Goal: Use online tool/utility: Utilize a website feature to perform a specific function

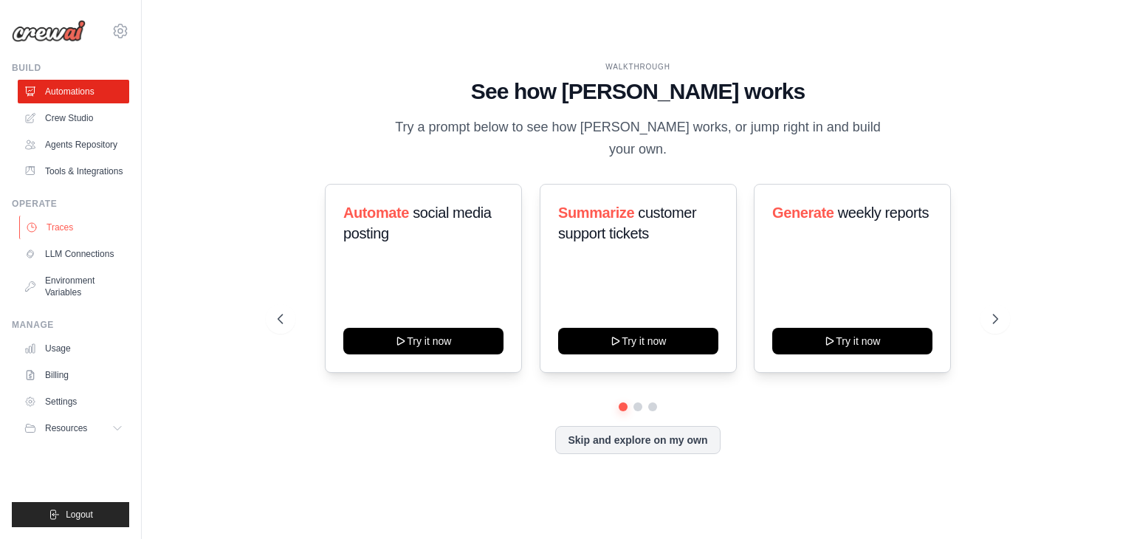
click at [52, 227] on link "Traces" at bounding box center [75, 228] width 112 height 24
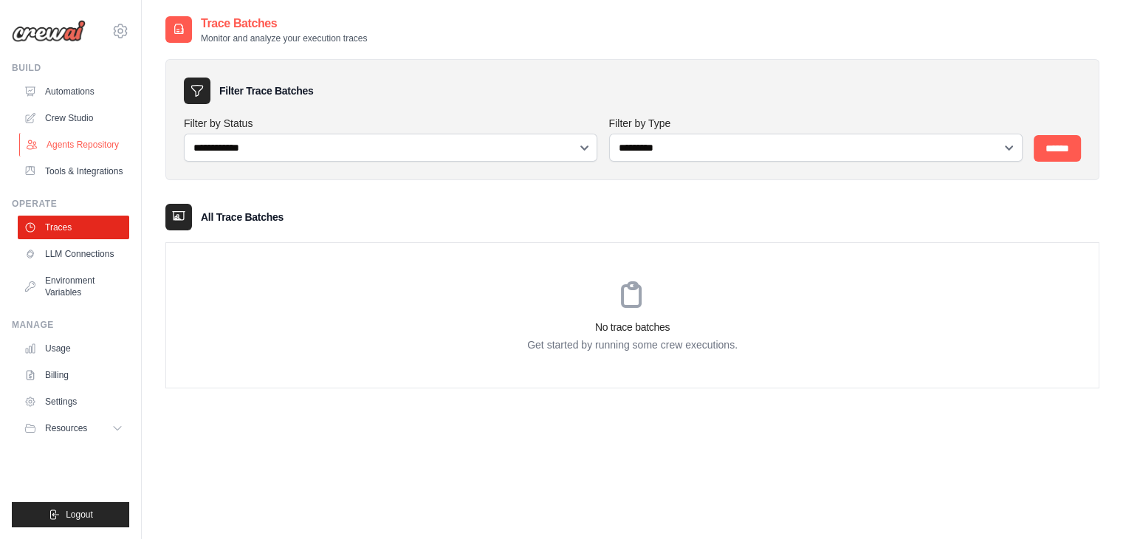
click at [78, 137] on link "Agents Repository" at bounding box center [75, 145] width 112 height 24
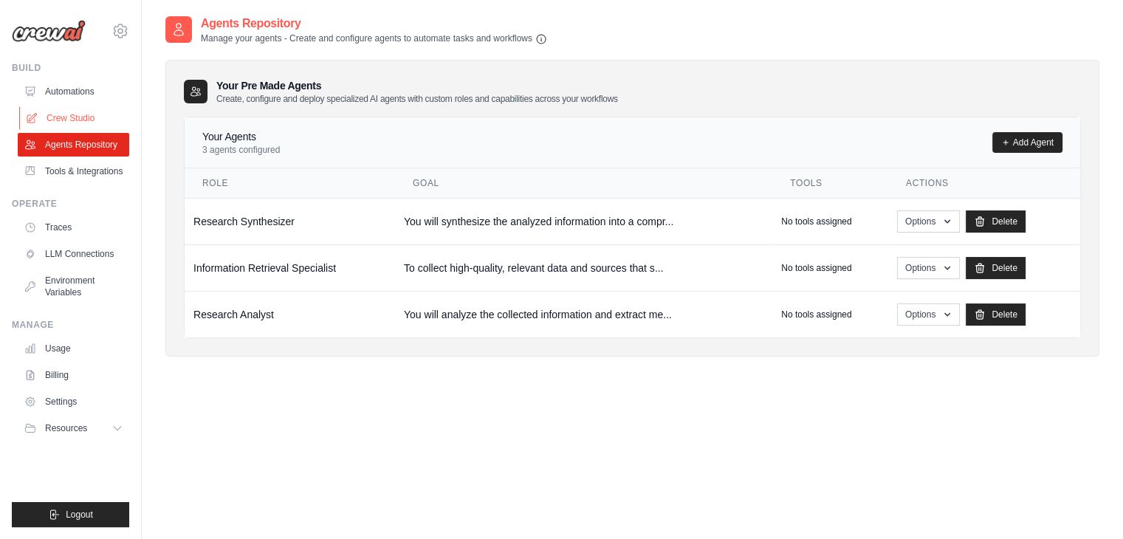
click at [57, 118] on link "Crew Studio" at bounding box center [75, 118] width 112 height 24
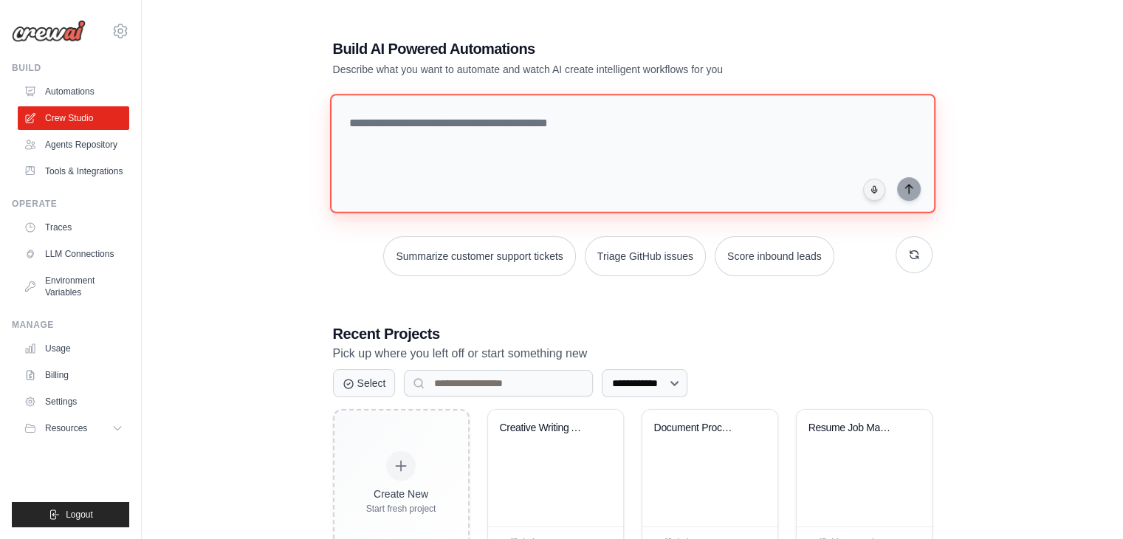
click at [429, 136] on textarea at bounding box center [632, 154] width 606 height 120
paste textarea "**********"
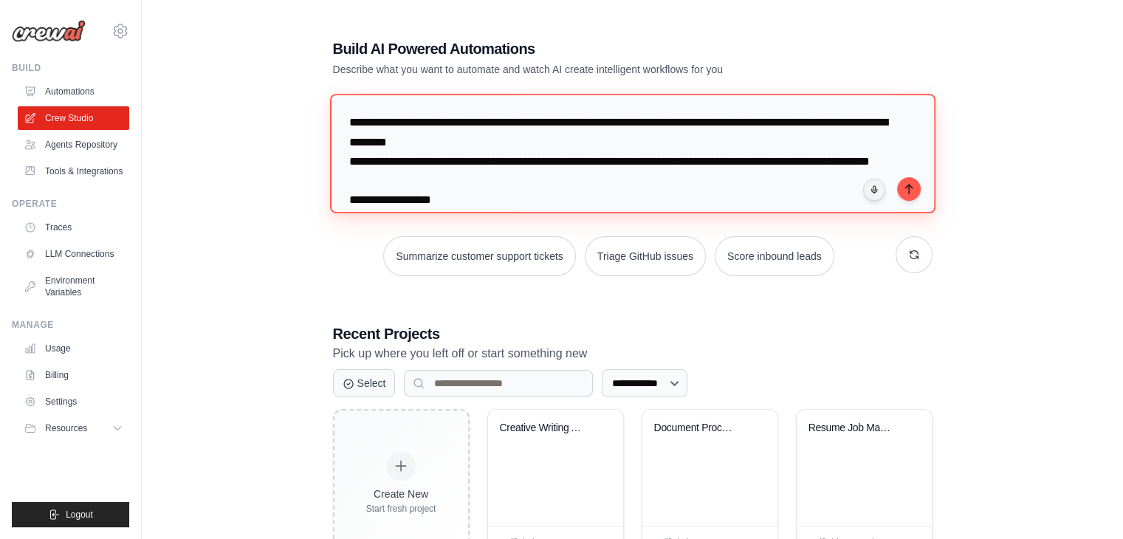
scroll to position [1128, 0]
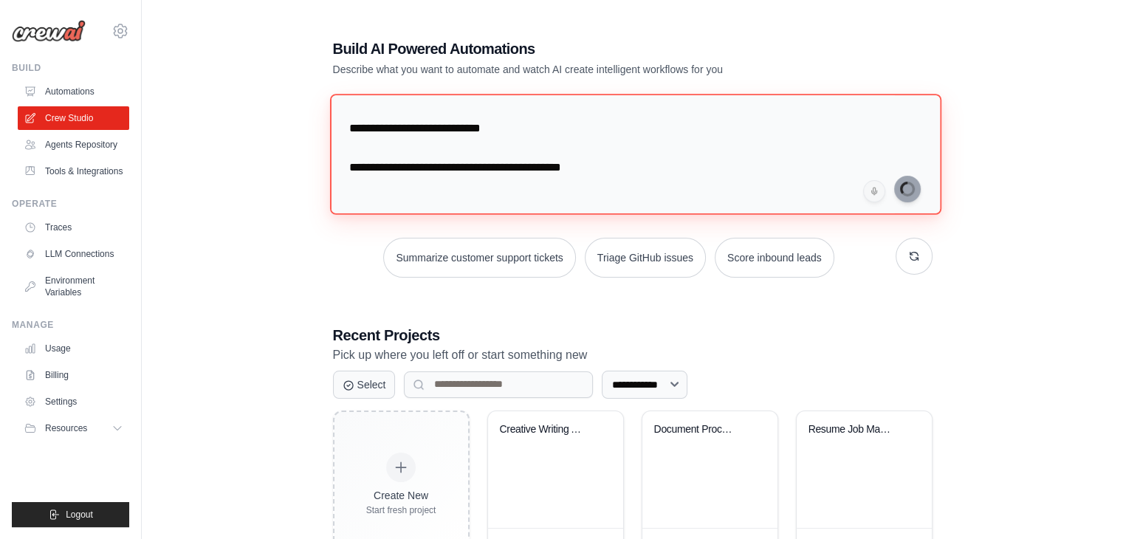
type textarea "**********"
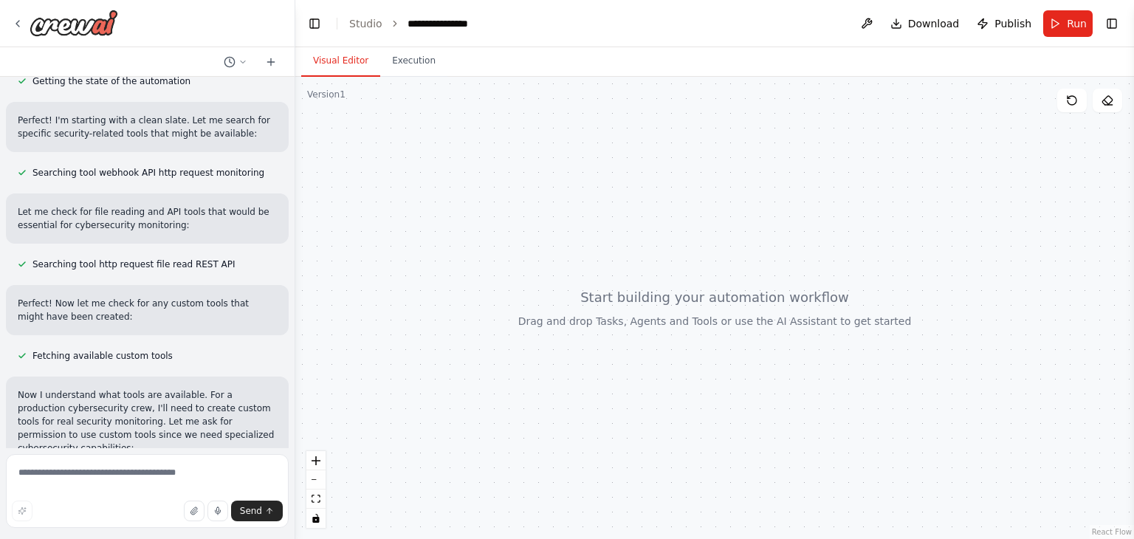
scroll to position [1460, 0]
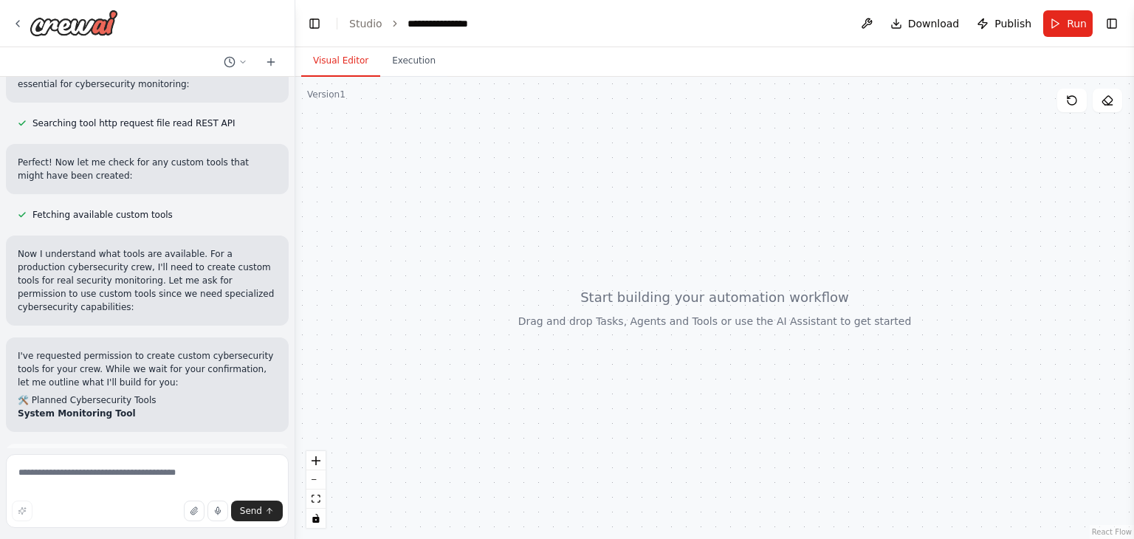
click at [171, 522] on span "Enable coding skills" at bounding box center [153, 528] width 87 height 12
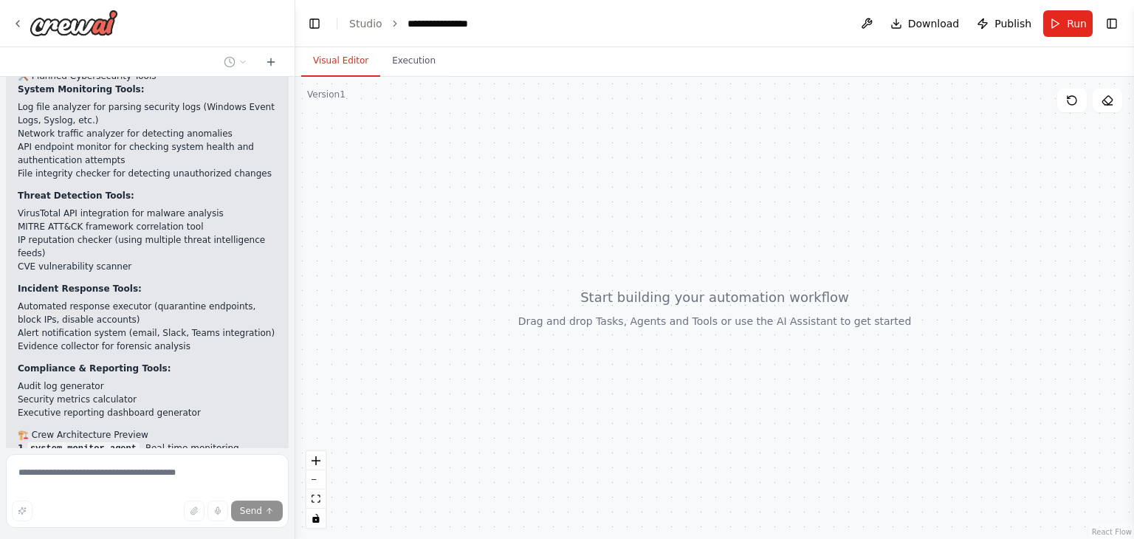
scroll to position [1947, 0]
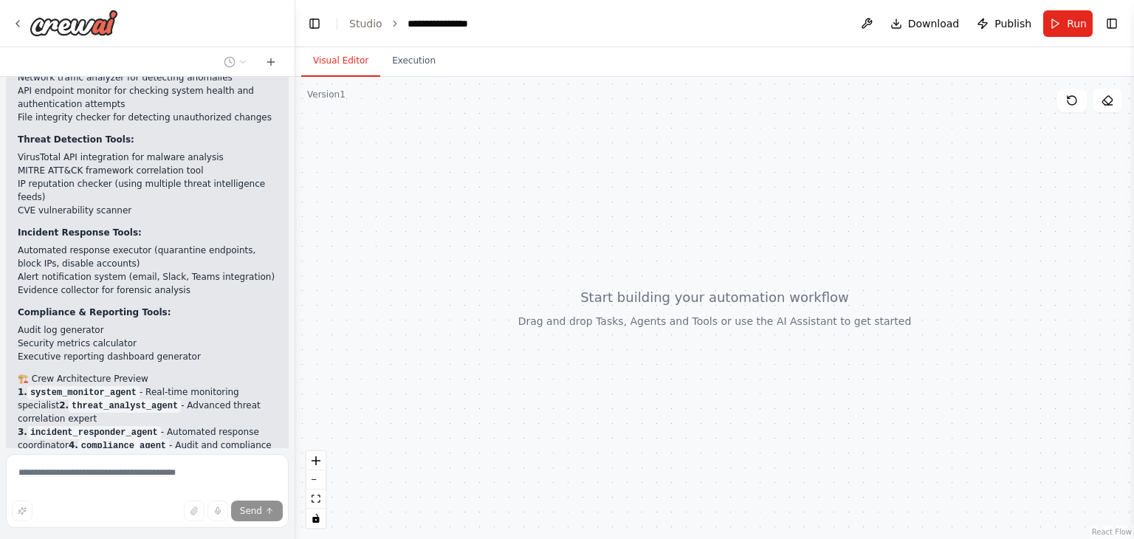
click at [219, 385] on p "1. system_monitor_agent - Real-time monitoring specialist 2. threat_analyst_age…" at bounding box center [147, 431] width 259 height 93
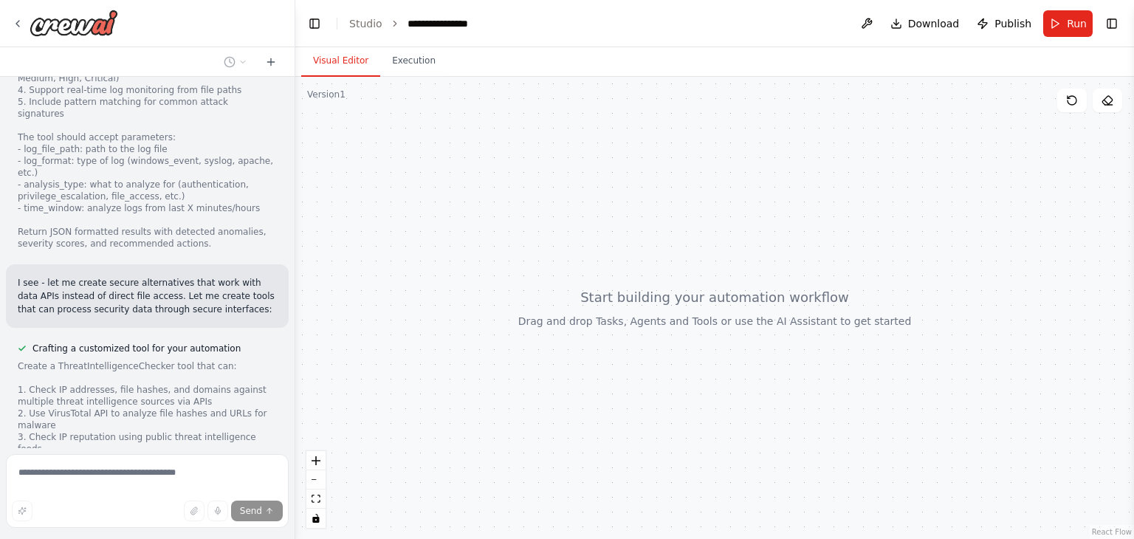
scroll to position [2877, 0]
